Goal: Information Seeking & Learning: Learn about a topic

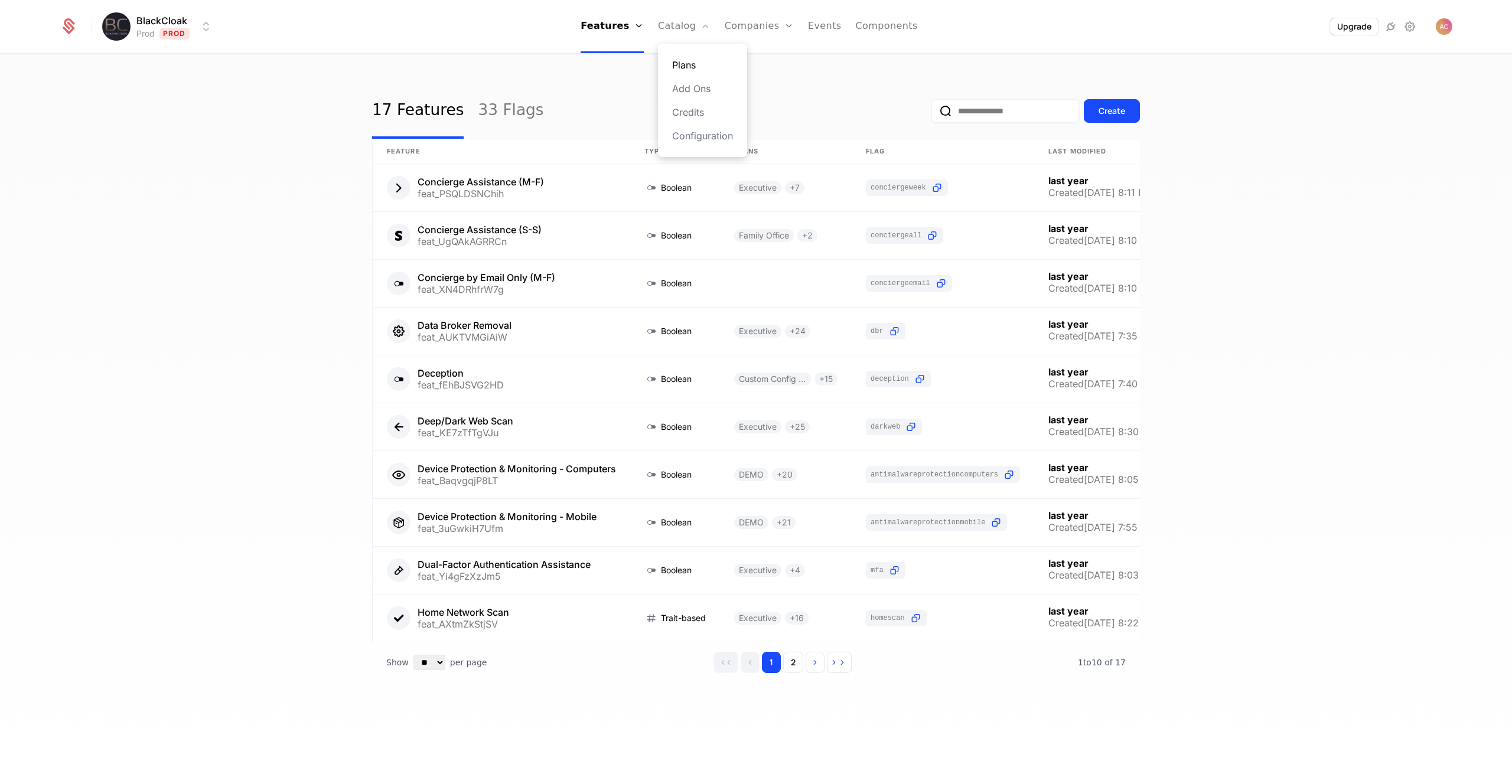
click at [686, 61] on link "Plans" at bounding box center [703, 65] width 61 height 15
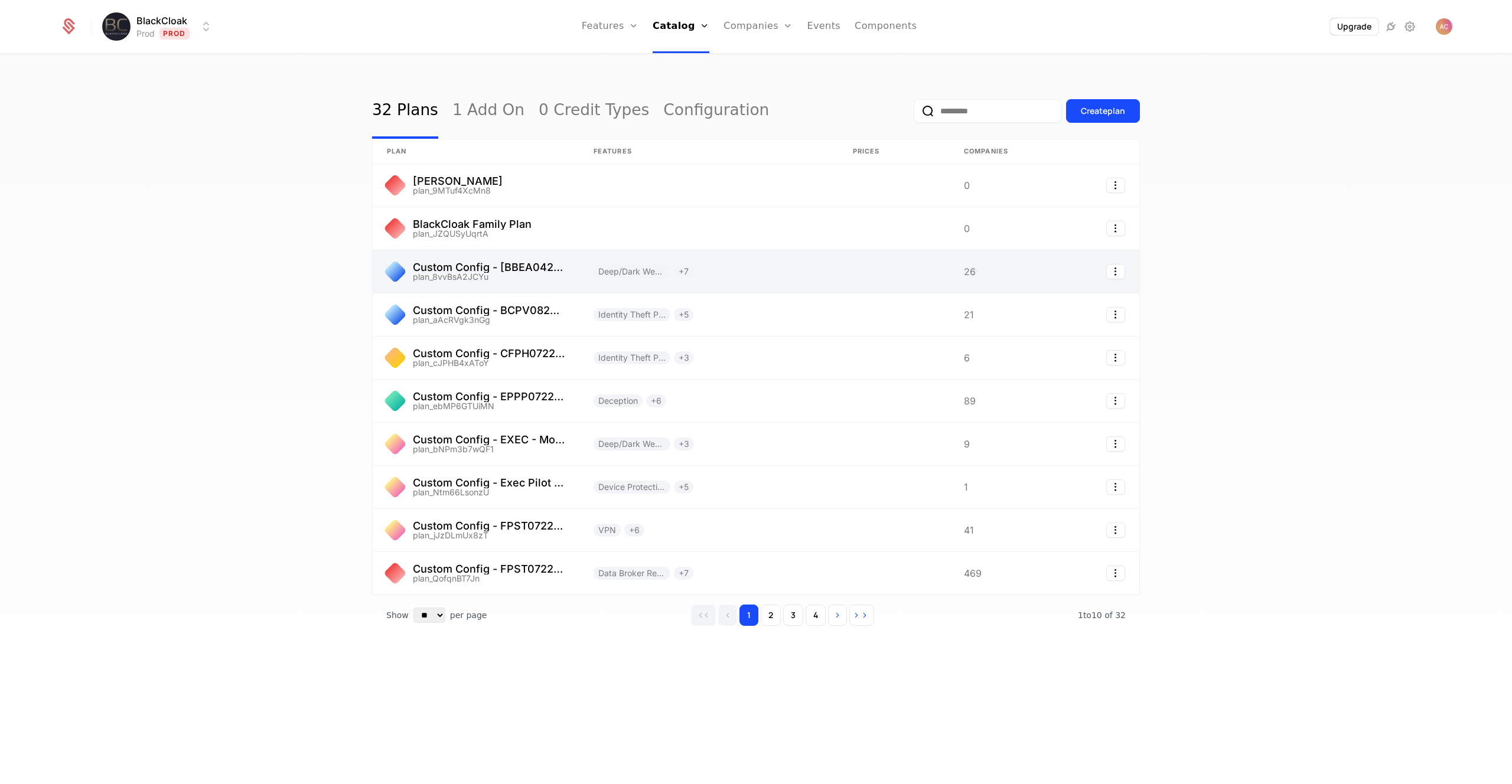
click at [456, 269] on link at bounding box center [476, 272] width 207 height 43
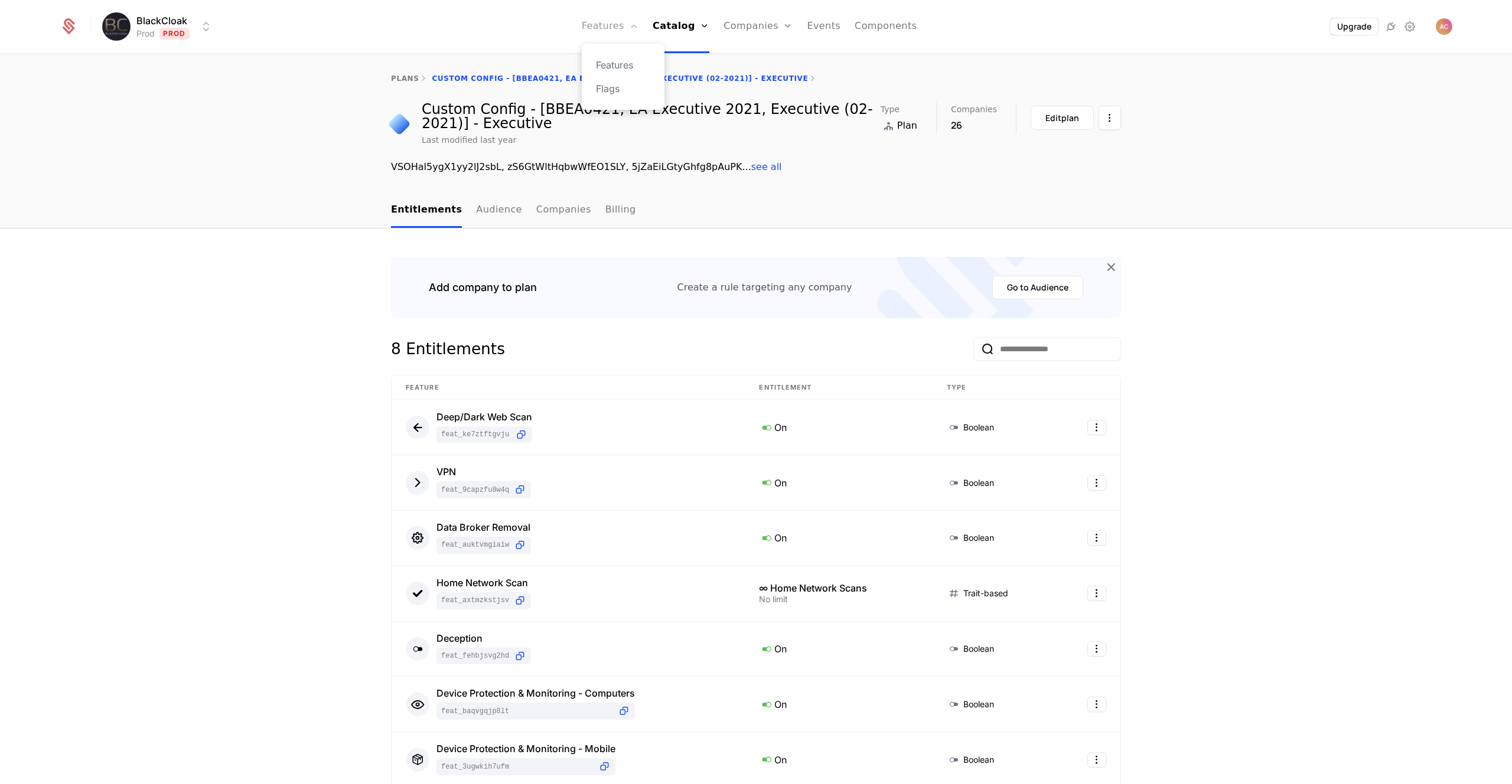
click at [618, 34] on link "Features" at bounding box center [610, 26] width 56 height 53
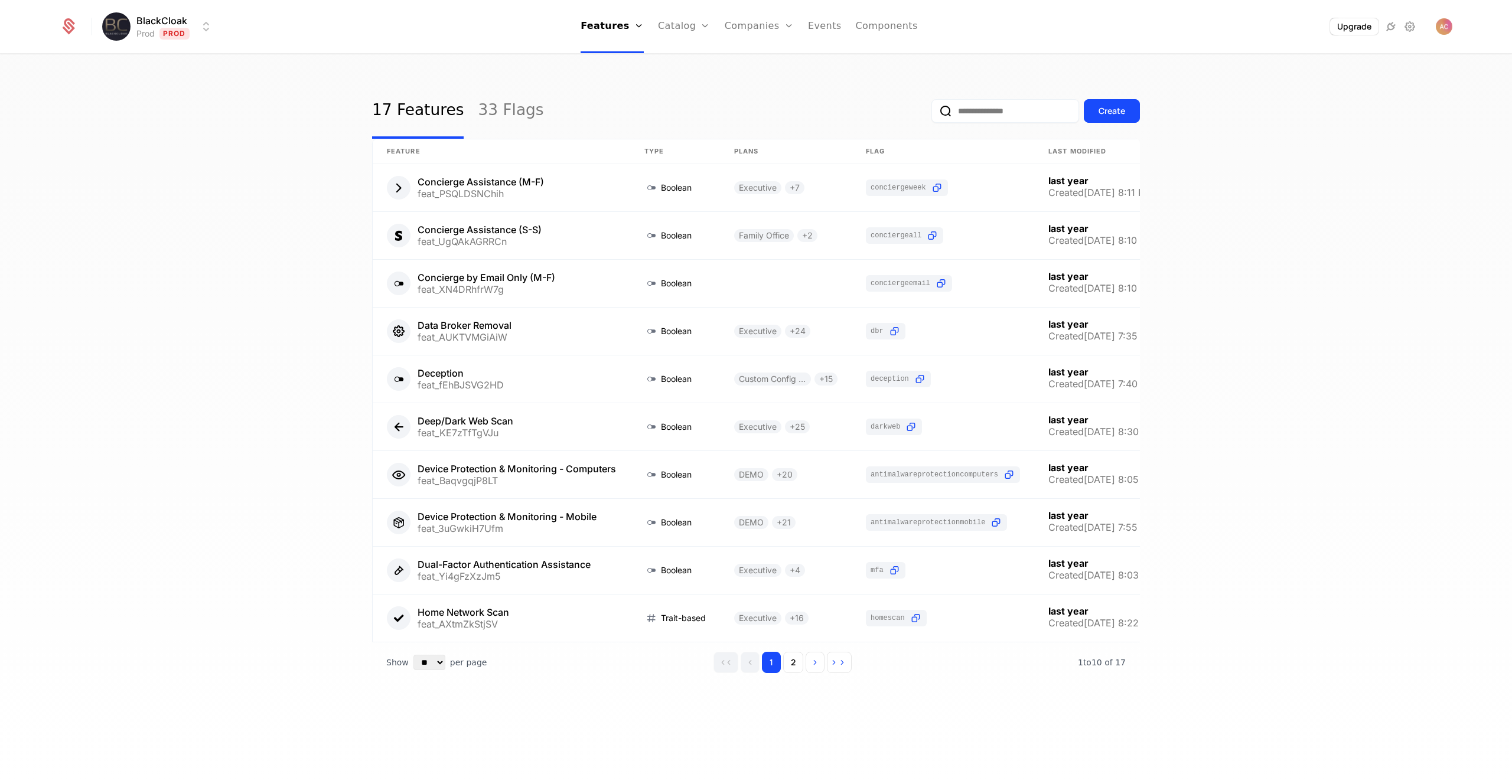
click at [213, 261] on div "17 Features 33 Flags Create Feature Type Plans Flag Last Modified Concierge Ass…" at bounding box center [756, 423] width 1512 height 736
click at [329, 308] on div "17 Features 33 Flags Create Feature Type Plans Flag Last Modified Concierge Ass…" at bounding box center [756, 423] width 1512 height 736
click at [792, 673] on button "2" at bounding box center [793, 663] width 20 height 21
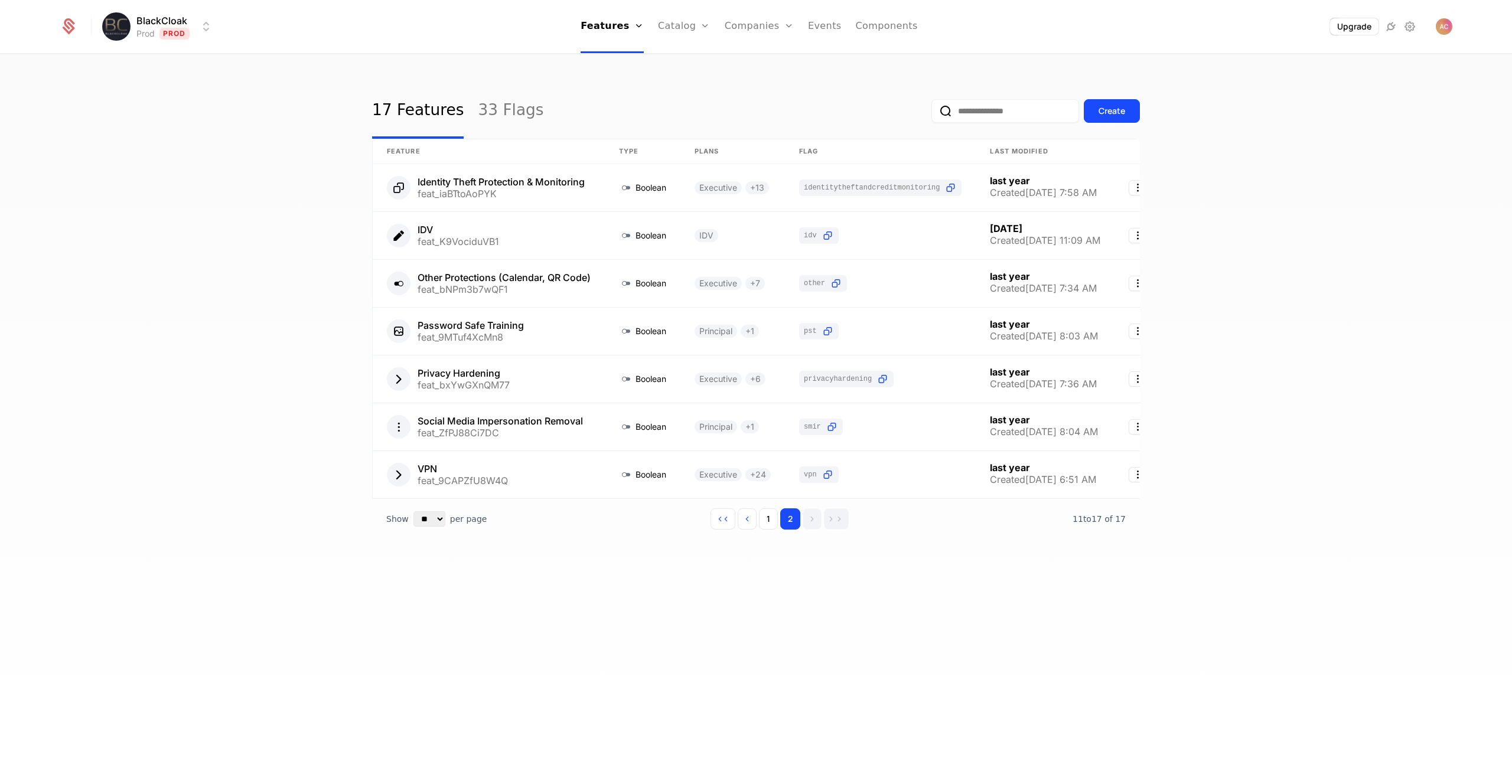
click at [279, 432] on div "17 Features 33 Flags Create Feature Type Plans Flag Last Modified Identity Thef…" at bounding box center [756, 423] width 1512 height 736
click at [246, 253] on div "17 Features 33 Flags Create Feature Type Plans Flag Last Modified Identity Thef…" at bounding box center [756, 423] width 1512 height 736
click at [777, 530] on button "1" at bounding box center [768, 519] width 18 height 21
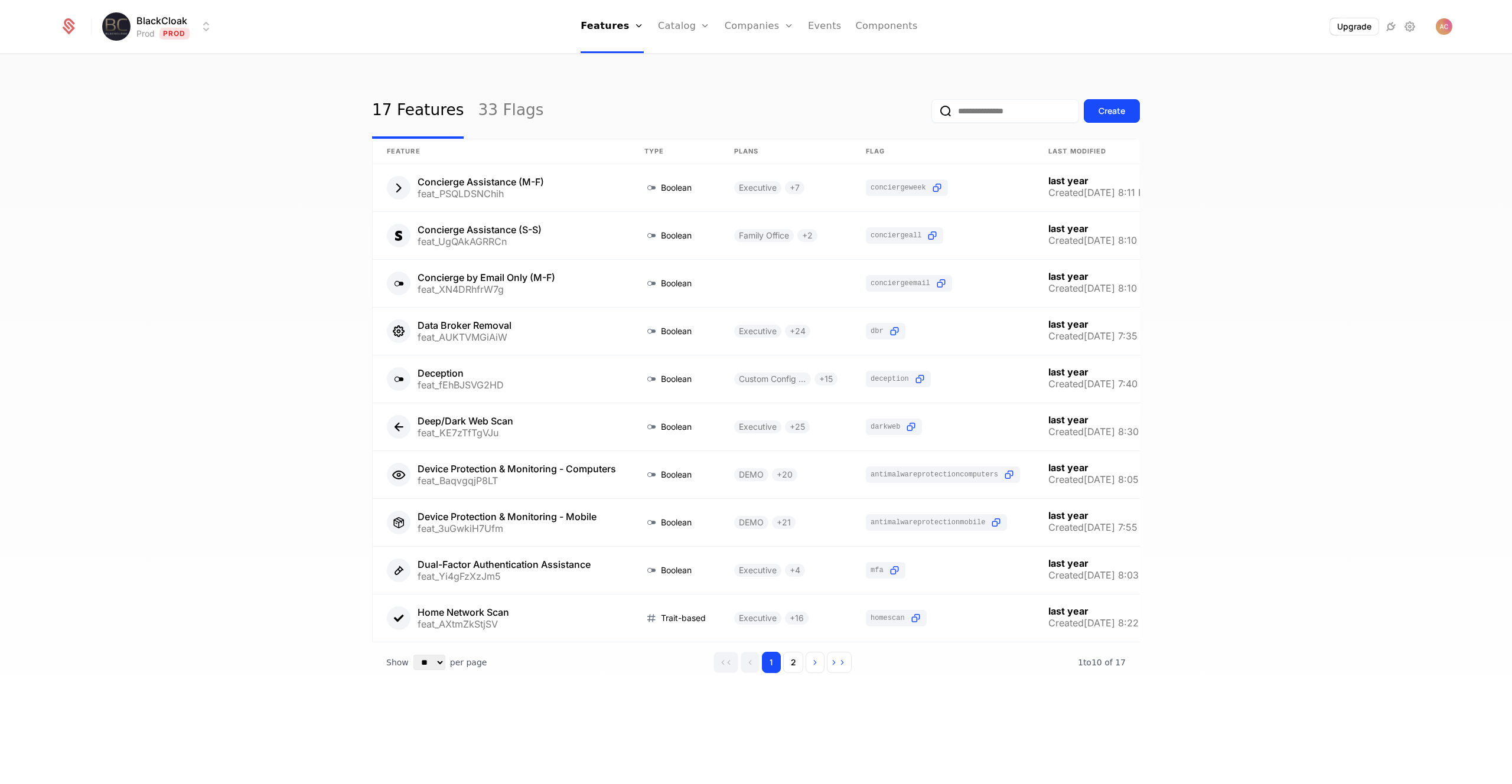
click at [313, 440] on div "17 Features 33 Flags Create Feature Type Plans Flag Last Modified Concierge Ass…" at bounding box center [756, 423] width 1512 height 736
